Goal: Task Accomplishment & Management: Manage account settings

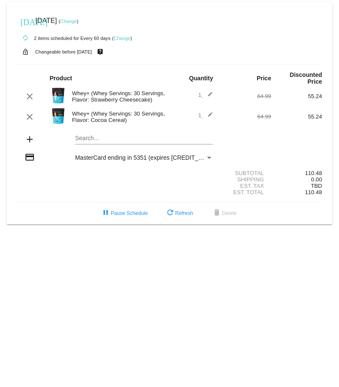
click at [93, 138] on mat-card "[DATE] [DATE] ( Change ) autorenew 2 items scheduled for Every 60 days ( Change…" at bounding box center [169, 113] width 325 height 222
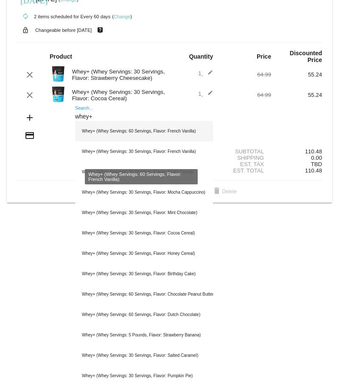
scroll to position [42, 0]
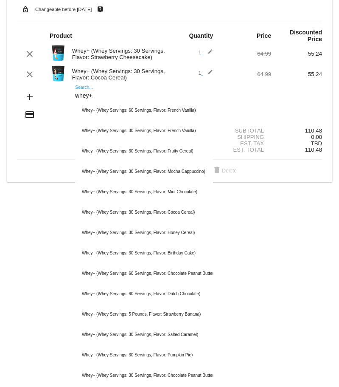
type input "whey+"
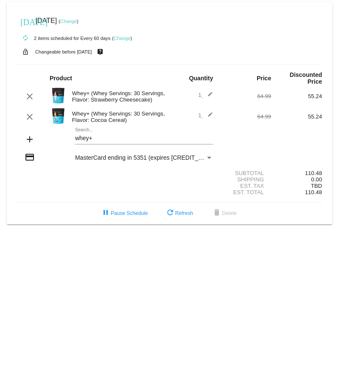
scroll to position [0, 0]
click at [95, 137] on mat-card "[DATE] [DATE] ( Change ) autorenew 2 items scheduled for Every 60 days ( Change…" at bounding box center [169, 113] width 325 height 222
click at [129, 138] on mat-card "[DATE] [DATE] ( Change ) autorenew 2 items scheduled for Every 60 days ( Change…" at bounding box center [169, 113] width 325 height 222
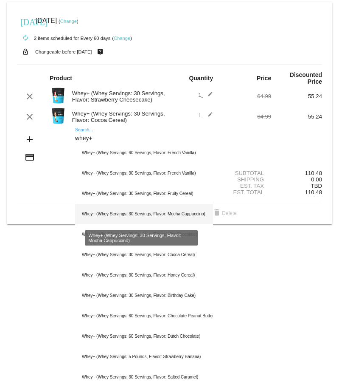
click at [160, 216] on div "Whey+ (Whey Servings: 30 Servings, Flavor: Mocha Cappuccino)" at bounding box center [144, 214] width 138 height 20
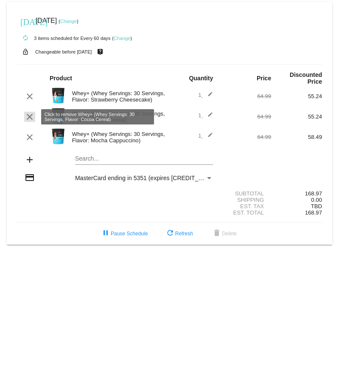
click at [29, 118] on mat-icon "clear" at bounding box center [30, 117] width 10 height 10
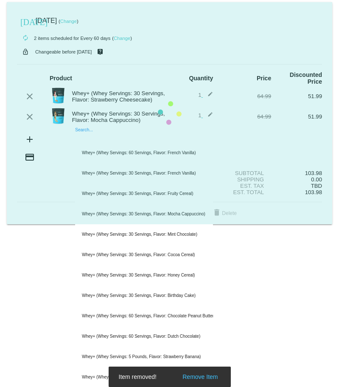
click at [117, 140] on mat-card "[DATE] [DATE] ( Change ) autorenew 2 items scheduled for Every 60 days ( Change…" at bounding box center [169, 113] width 325 height 222
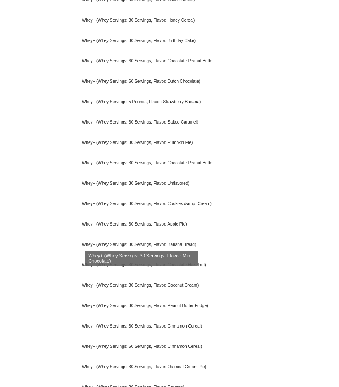
scroll to position [297, 0]
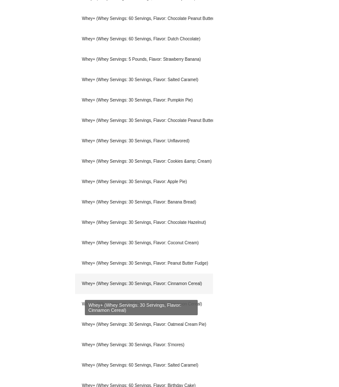
type input "whey+"
click at [133, 282] on div "Whey+ (Whey Servings: 30 Servings, Flavor: Cinnamon Cereal)" at bounding box center [144, 283] width 138 height 20
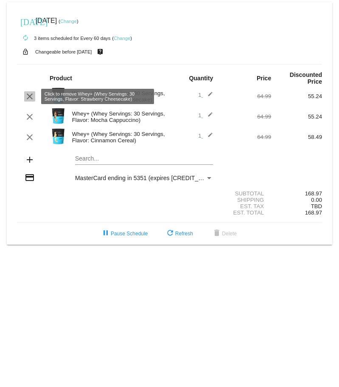
click at [30, 96] on mat-icon "clear" at bounding box center [30, 96] width 10 height 10
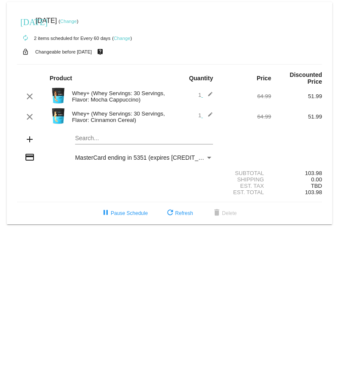
click at [77, 20] on link "Change" at bounding box center [68, 21] width 17 height 5
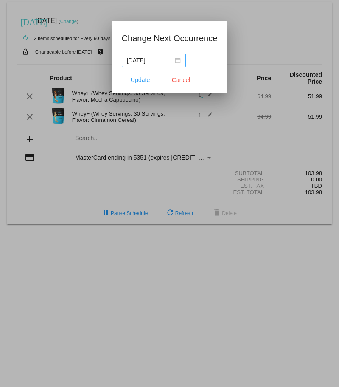
click at [174, 57] on div "[DATE]" at bounding box center [154, 60] width 54 height 9
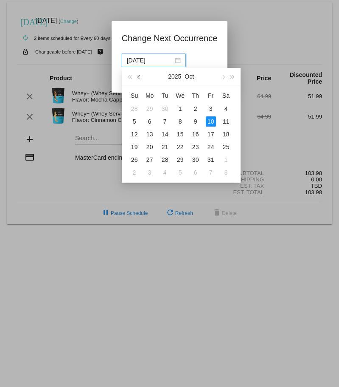
click at [138, 76] on span "button" at bounding box center [139, 77] width 4 height 4
click at [209, 119] on table "Su Mo Tu We Th Fr Sa 31 1 2 3 4 5 6 7 8 9 10 11 12 13 14 15 16 17 18 19 20 21 2…" at bounding box center [180, 134] width 107 height 90
click at [166, 135] on div "16" at bounding box center [165, 134] width 10 height 10
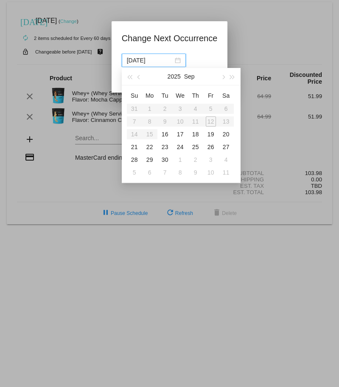
type input "[DATE]"
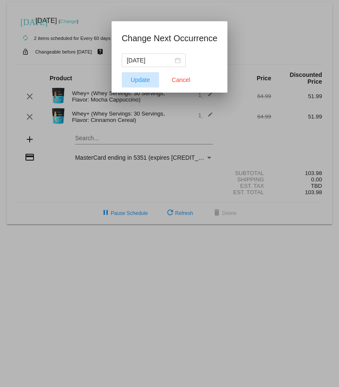
click at [141, 83] on span "Update" at bounding box center [140, 79] width 19 height 7
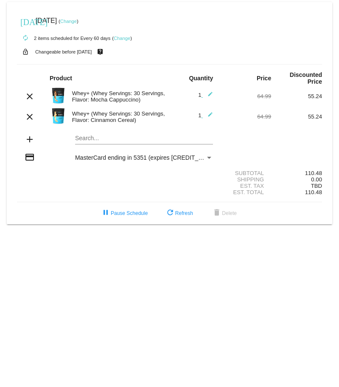
click at [77, 22] on link "Change" at bounding box center [68, 21] width 17 height 5
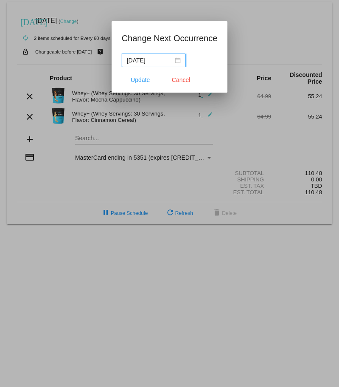
click at [174, 59] on div "[DATE]" at bounding box center [154, 60] width 54 height 9
click at [213, 45] on app-change-next-occurrence-dialog "Change Next Occurrence [DATE] Update Cancel" at bounding box center [170, 61] width 96 height 61
click at [318, 40] on div at bounding box center [169, 193] width 339 height 387
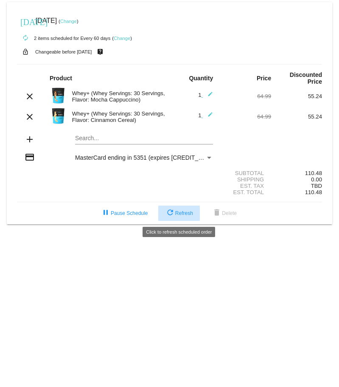
click at [182, 211] on span "refresh Refresh" at bounding box center [179, 213] width 28 height 6
